Goal: Browse casually

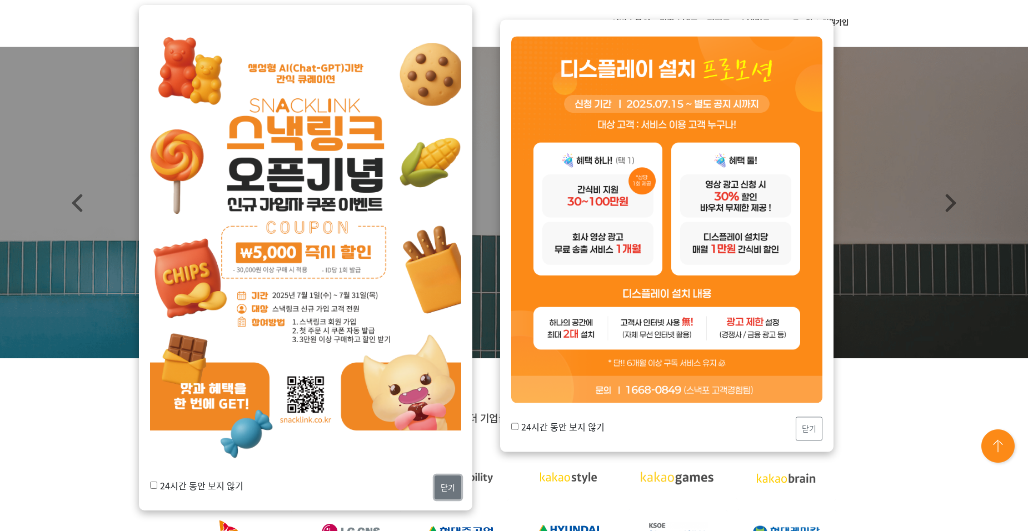
click at [446, 491] on button "닫기" at bounding box center [447, 488] width 27 height 24
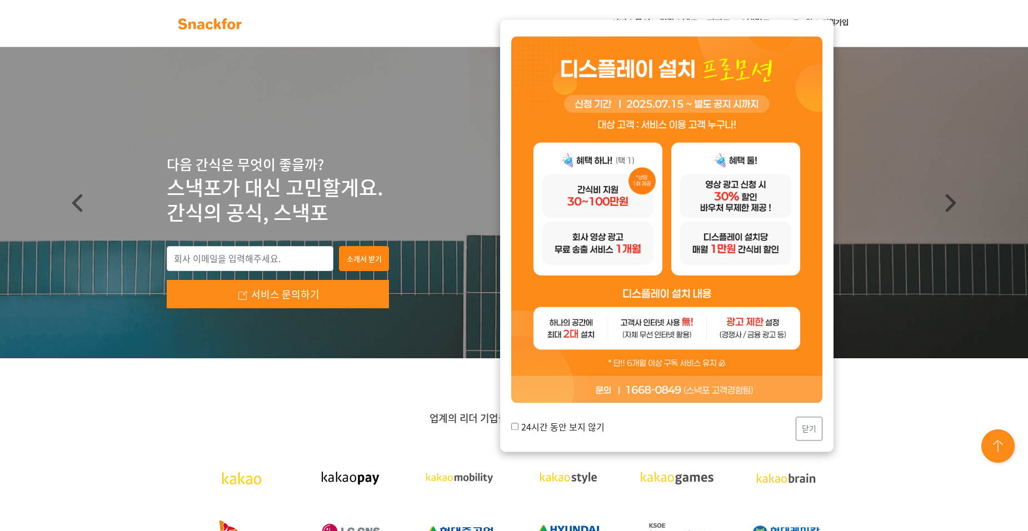
click at [612, 227] on img at bounding box center [666, 220] width 311 height 367
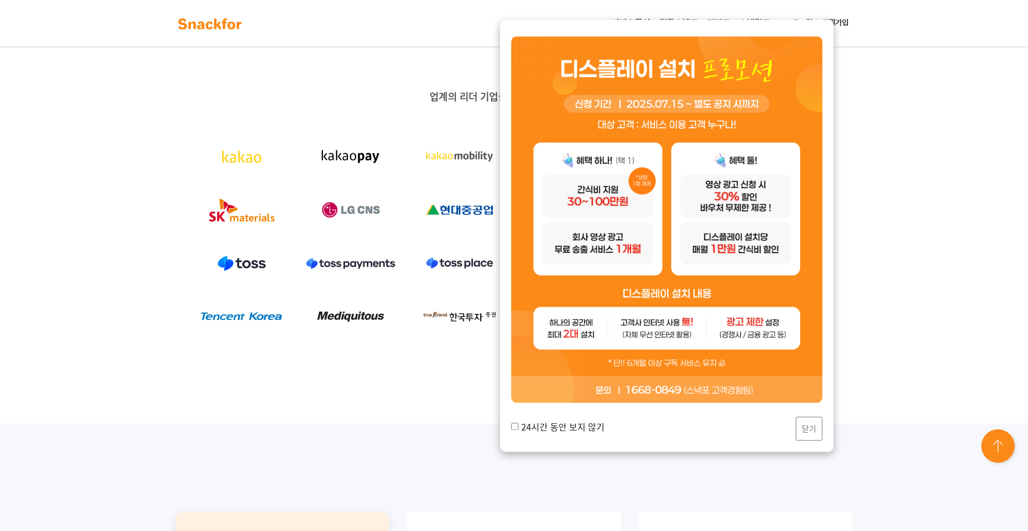
scroll to position [333, 0]
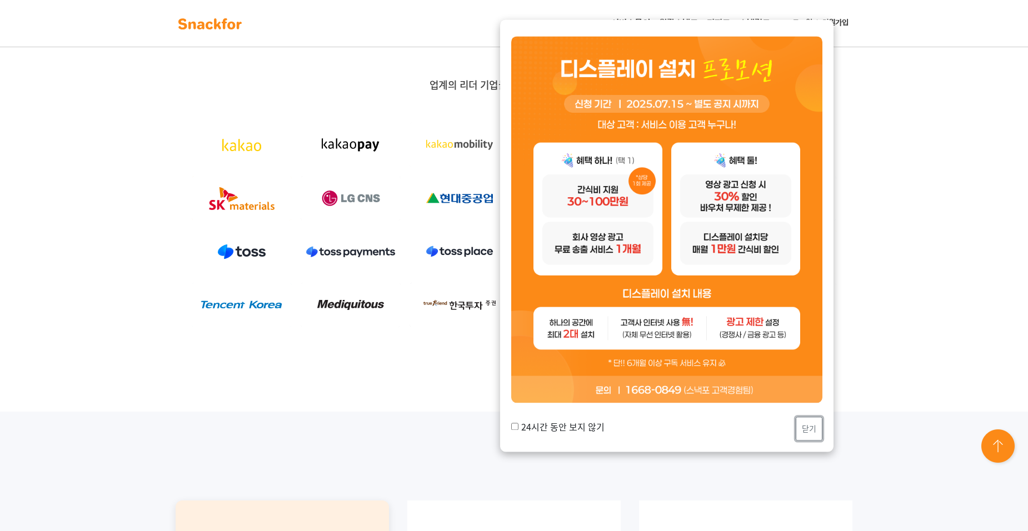
drag, startPoint x: 803, startPoint y: 428, endPoint x: 682, endPoint y: 421, distance: 121.3
click at [684, 421] on div "24시간 동안 보지 않기 닫기" at bounding box center [666, 429] width 311 height 24
drag, startPoint x: 806, startPoint y: 430, endPoint x: 717, endPoint y: 271, distance: 182.1
click at [717, 284] on div "24시간 동안 보지 않기 닫기" at bounding box center [666, 236] width 333 height 432
click at [750, 239] on img at bounding box center [666, 220] width 311 height 367
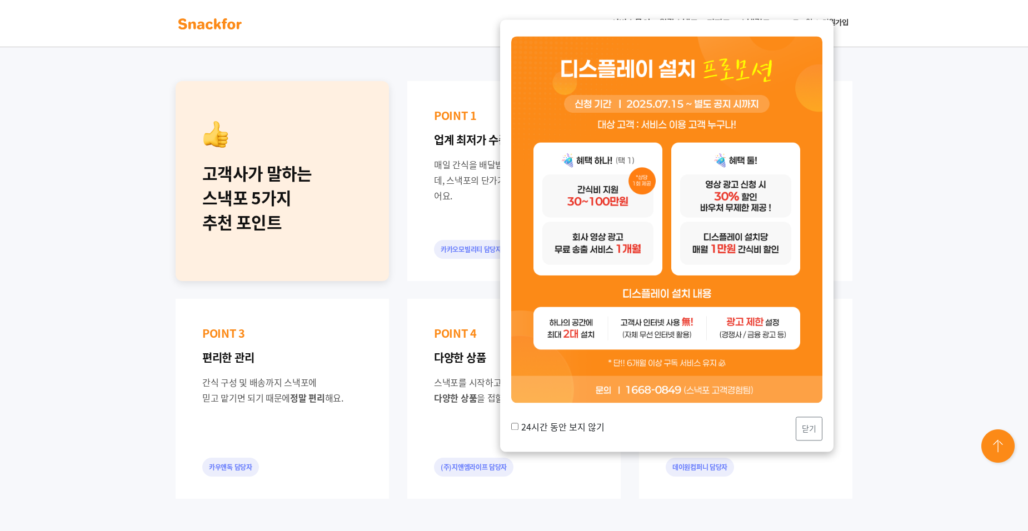
scroll to position [778, 0]
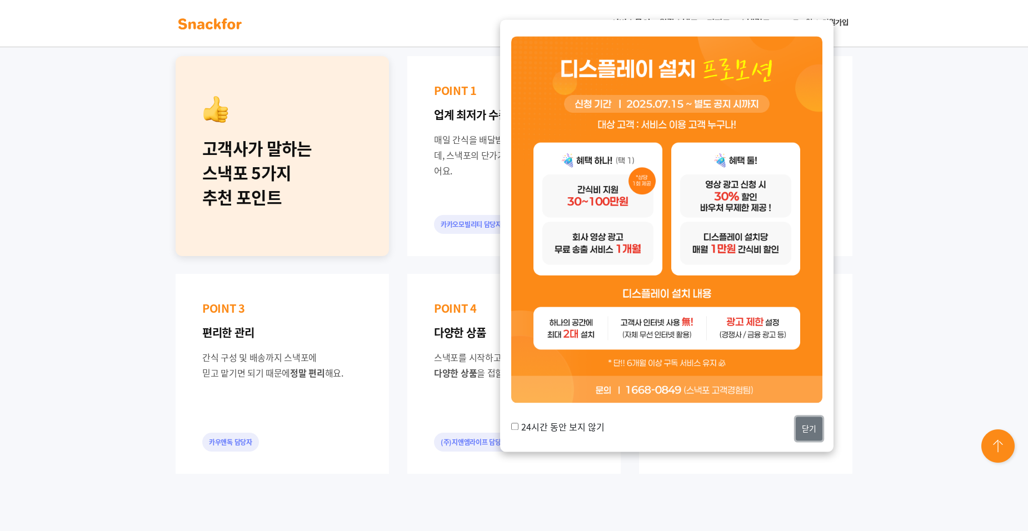
click at [807, 429] on button "닫기" at bounding box center [809, 429] width 27 height 24
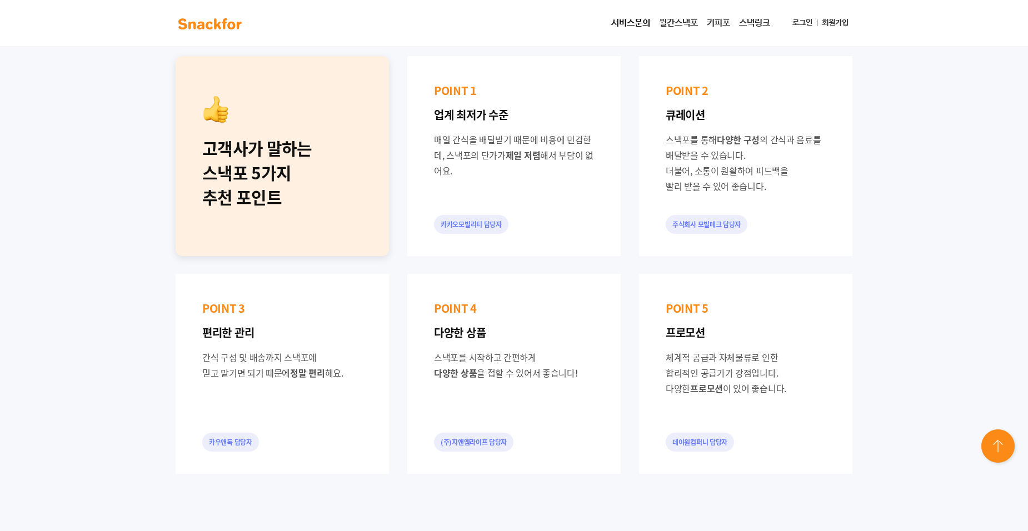
click at [704, 151] on div "스낵포를 통해 다양한 구성 의 간식과 음료를 배달받을 수 있습니다. 더불어, 소통이 원활하여 피드백을 빨리 받을 수 있어 좋습니다." at bounding box center [746, 163] width 160 height 62
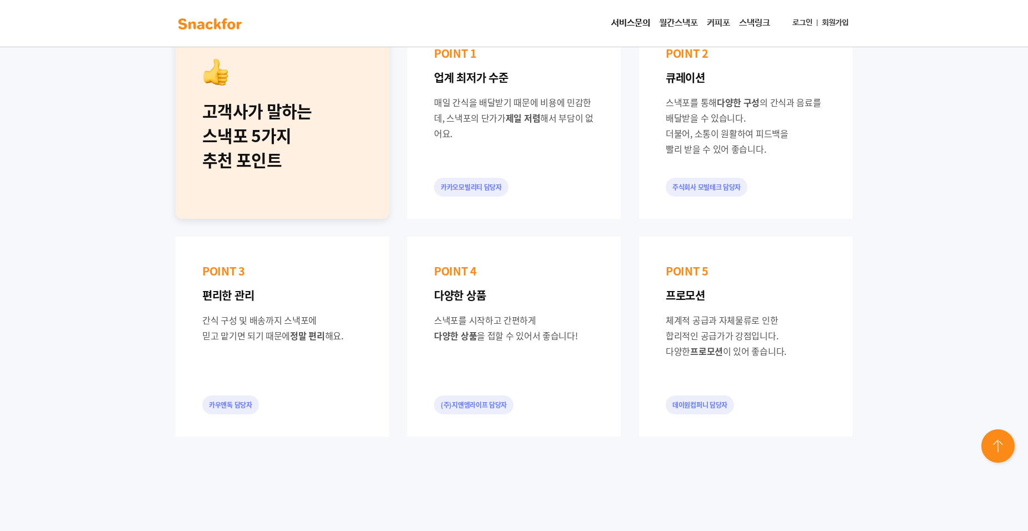
scroll to position [833, 0]
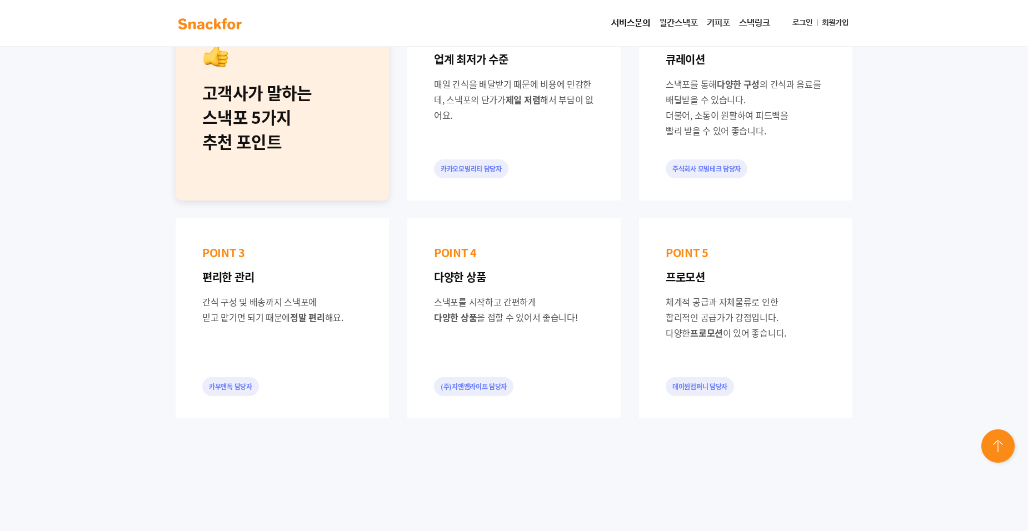
drag, startPoint x: 671, startPoint y: 305, endPoint x: 797, endPoint y: 327, distance: 128.5
click at [797, 327] on div "체계적 공급과 자체물류로 인한 합리적인 공급가가 강점입니다. 다양한 프로모션 이 있어 좋습니다." at bounding box center [746, 317] width 160 height 47
drag, startPoint x: 797, startPoint y: 327, endPoint x: 742, endPoint y: 359, distance: 63.7
click at [742, 359] on div "POINT 5 프로모션 체계적 공급과 자체물류로 인한 합리적인 공급가가 강점입니다. 다양한 프로모션 이 있어 좋습니다. 데이원컴퍼니 담당자" at bounding box center [745, 318] width 213 height 200
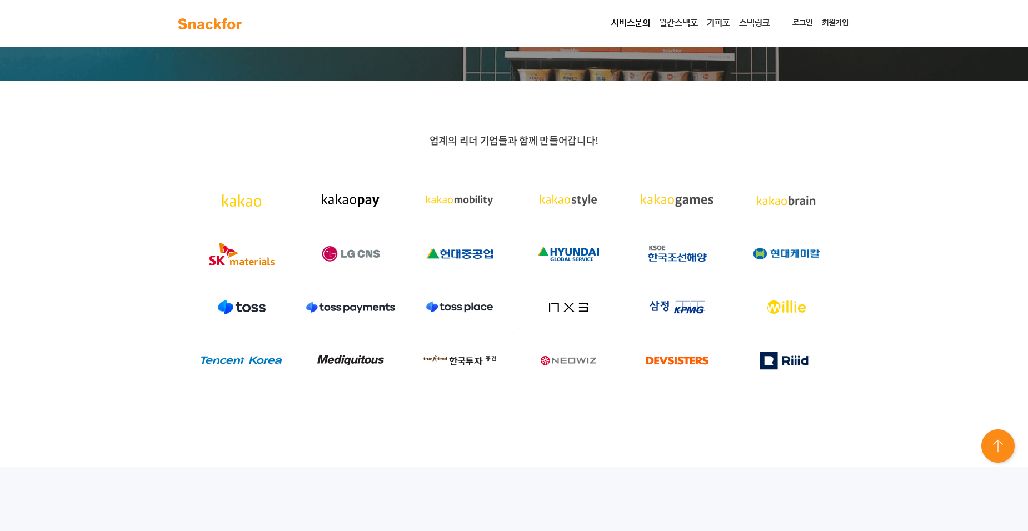
scroll to position [0, 0]
